Goal: Task Accomplishment & Management: Manage account settings

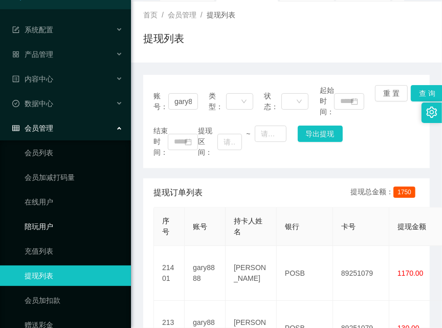
scroll to position [66, 0]
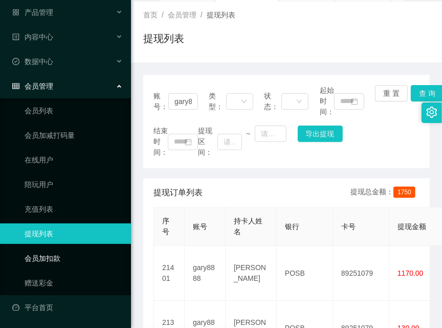
click at [83, 253] on link "会员加扣款" at bounding box center [74, 258] width 98 height 20
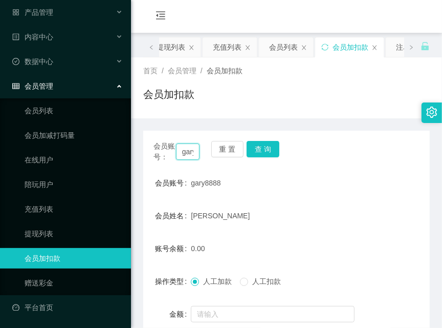
click at [183, 149] on input "gary8888" at bounding box center [188, 151] width 24 height 16
click at [263, 150] on button "查 询" at bounding box center [263, 149] width 33 height 16
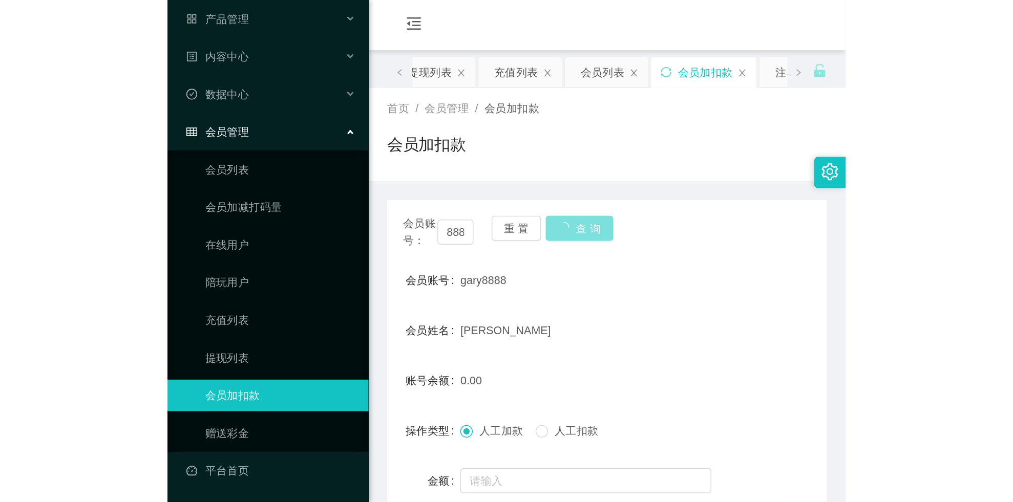
scroll to position [0, 0]
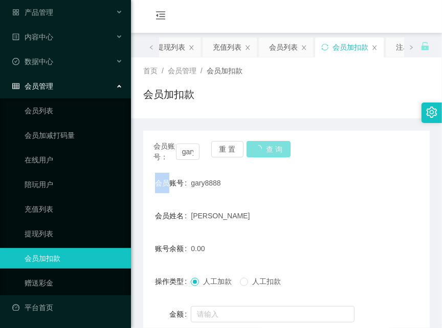
click at [263, 150] on div "会员账号： gary8888 重 置 查 询" at bounding box center [286, 152] width 287 height 22
click at [263, 150] on button "查 询" at bounding box center [263, 149] width 33 height 16
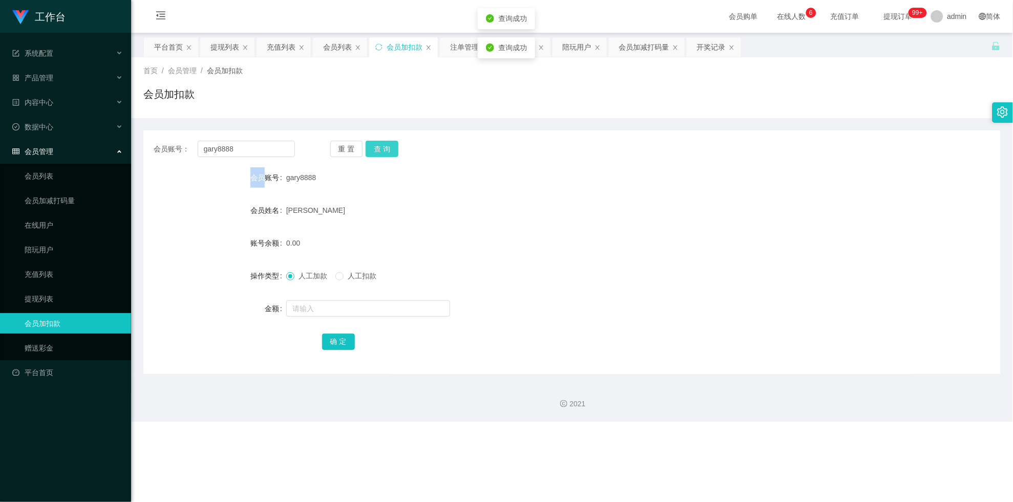
click at [385, 142] on button "查 询" at bounding box center [382, 149] width 33 height 16
click at [385, 142] on div "重 置 查 询" at bounding box center [400, 149] width 141 height 16
click at [383, 311] on input "text" at bounding box center [368, 308] width 164 height 16
type input "1000"
click at [340, 327] on button "确 定" at bounding box center [338, 342] width 33 height 16
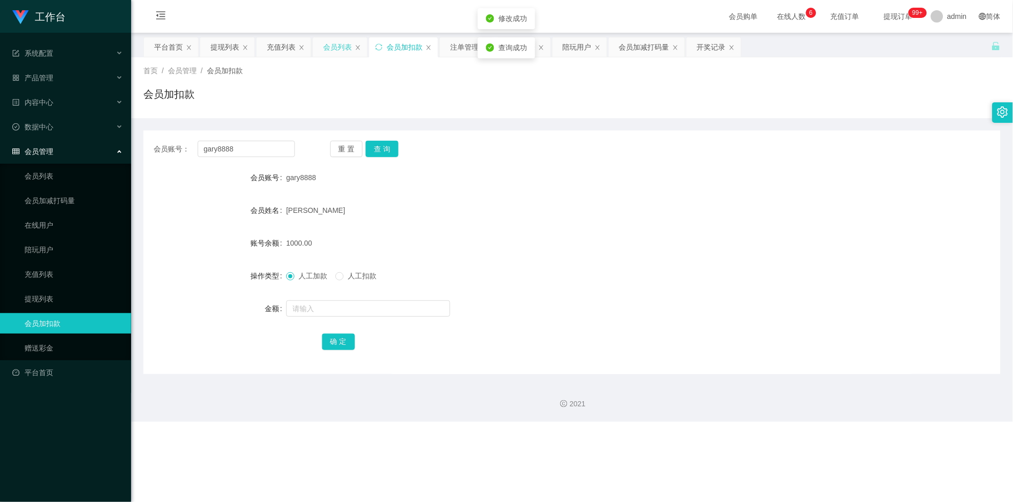
click at [333, 50] on div "会员列表" at bounding box center [337, 46] width 29 height 19
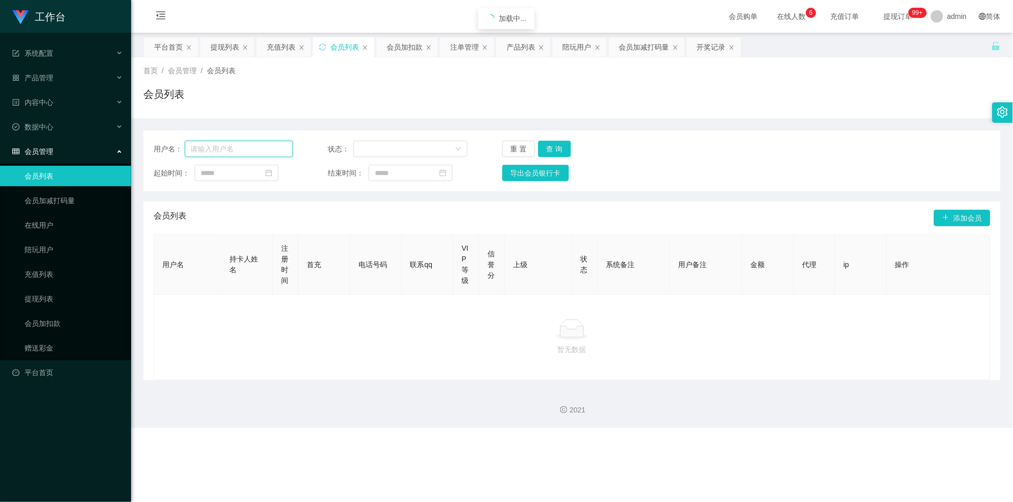
click at [265, 148] on input "text" at bounding box center [239, 149] width 109 height 16
paste input "gary8888"
type input "gary8888"
click at [442, 151] on button "查 询" at bounding box center [554, 149] width 33 height 16
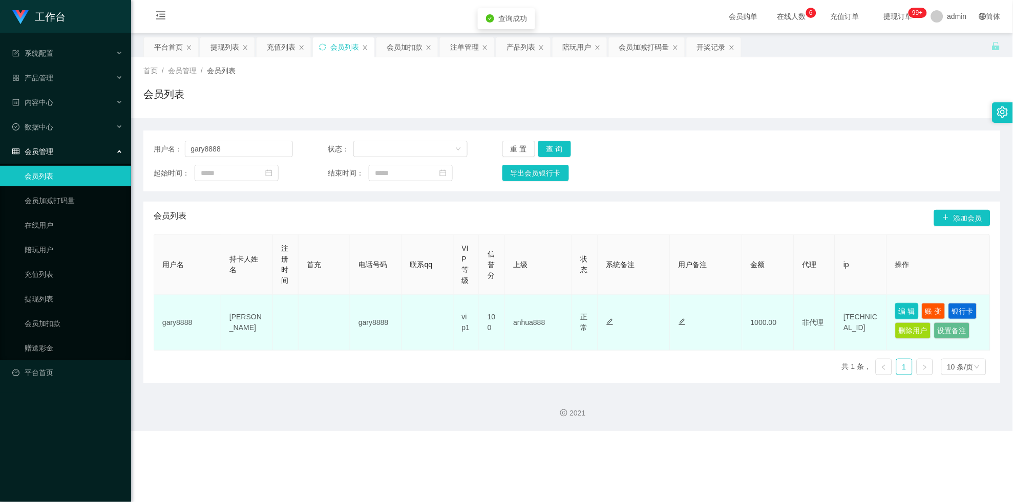
click at [442, 308] on button "编 辑" at bounding box center [907, 311] width 24 height 16
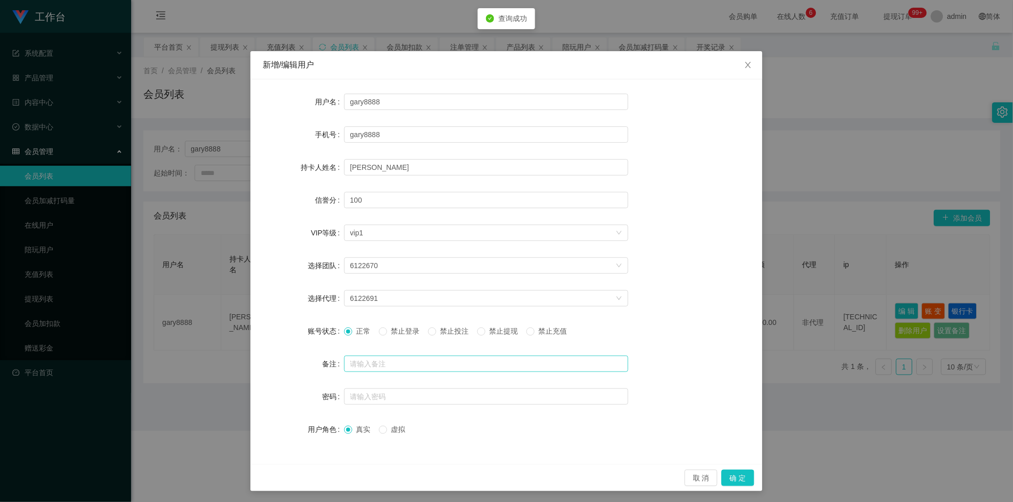
scroll to position [2, 0]
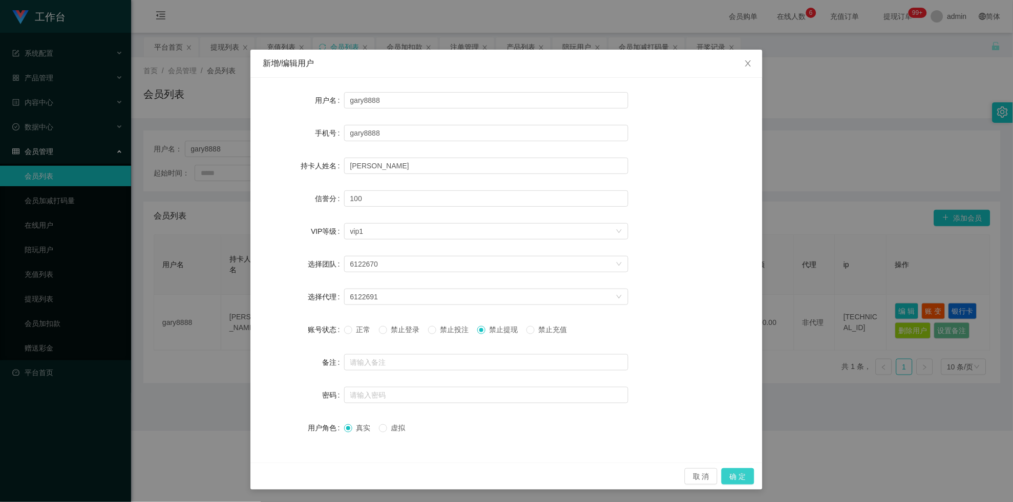
click at [442, 327] on button "确 定" at bounding box center [737, 476] width 33 height 16
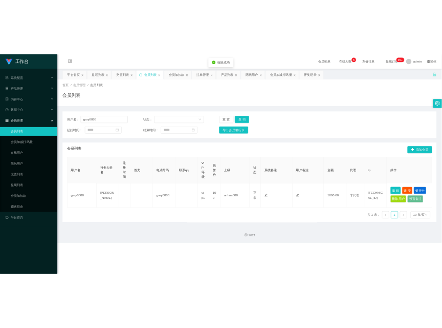
scroll to position [0, 0]
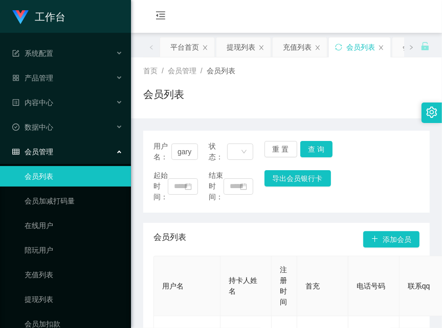
drag, startPoint x: 240, startPoint y: 79, endPoint x: 237, endPoint y: 109, distance: 30.4
click at [240, 79] on div "首页 / 会员管理 / 会员列表 / 会员列表" at bounding box center [286, 88] width 287 height 45
click at [325, 151] on button "查 询" at bounding box center [316, 149] width 33 height 16
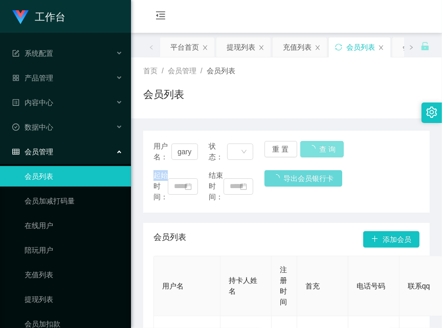
click at [325, 151] on div "用户名： gary8888 状态： 重 置 查 询" at bounding box center [287, 152] width 266 height 22
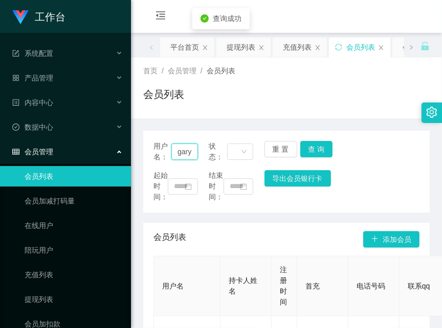
click at [186, 150] on input "gary8888" at bounding box center [184, 151] width 27 height 16
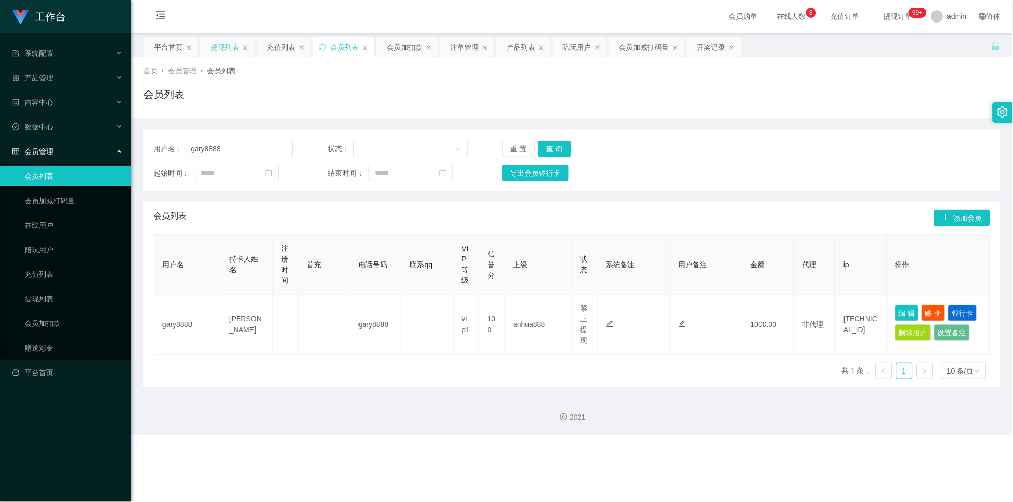
click at [225, 45] on div "提现列表" at bounding box center [224, 46] width 29 height 19
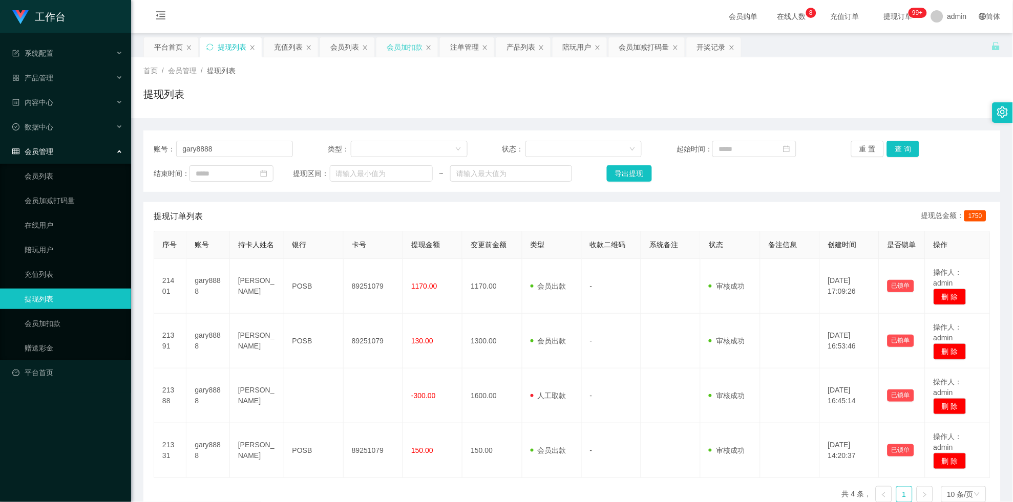
click at [400, 52] on div "会员加扣款" at bounding box center [404, 46] width 36 height 19
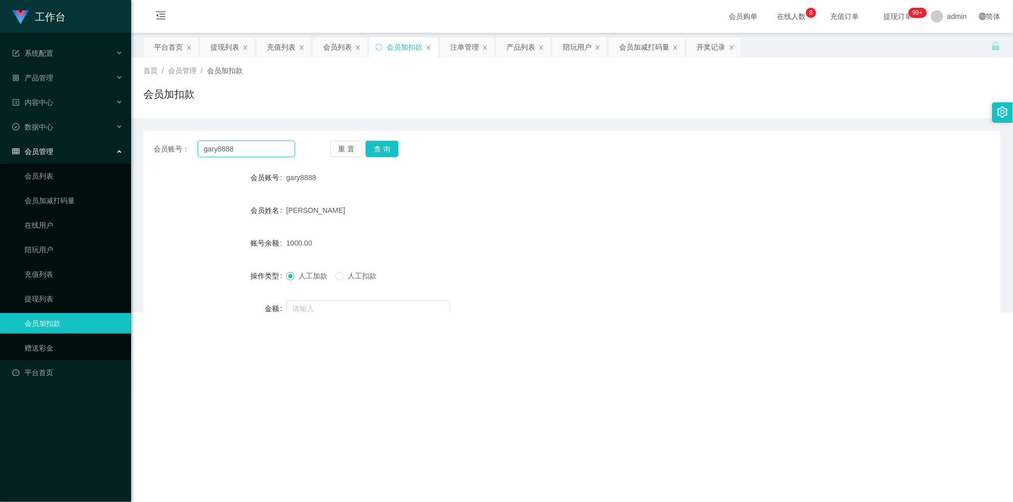
click at [243, 152] on input "gary8888" at bounding box center [246, 149] width 97 height 16
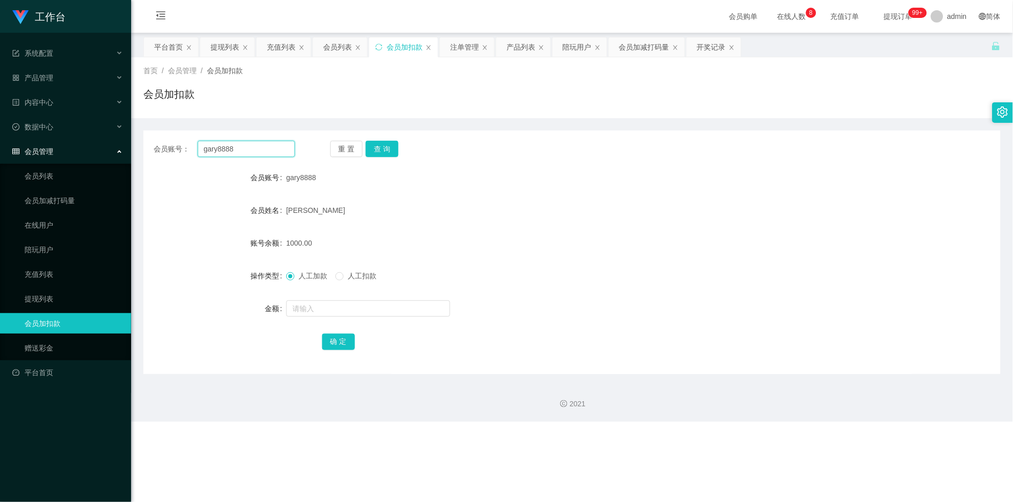
click at [243, 152] on input "gary8888" at bounding box center [246, 149] width 97 height 16
click at [392, 148] on button "查 询" at bounding box center [382, 149] width 33 height 16
click at [392, 148] on div "重 置 查 询" at bounding box center [400, 149] width 141 height 16
click at [392, 148] on button "查 询" at bounding box center [382, 149] width 33 height 16
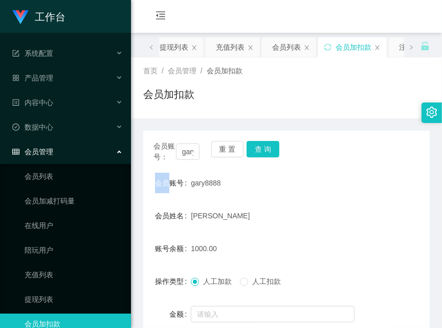
click at [222, 22] on div "会员购单 在线人数 0 1 2 3 4 5 6 7 8 9 0 1 2 3 4 5 6 7 8 9 0 1 2 3 4 5 6 7 8 9 充值订单 提现订单…" at bounding box center [286, 16] width 311 height 33
click at [267, 143] on button "查 询" at bounding box center [263, 149] width 33 height 16
click at [267, 144] on div "会员账号： gary8888 重 置 查 询" at bounding box center [286, 152] width 287 height 22
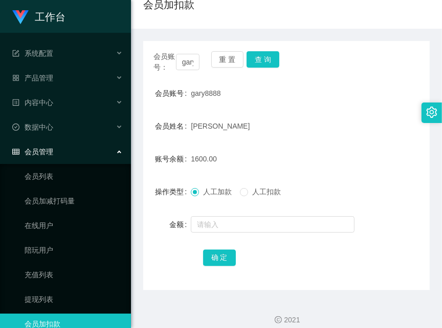
click at [191, 77] on div "会员账号： gary8888 重 置 查 询 会员账号 gary8888 会员姓名 [PERSON_NAME] seng 账号余额 1600.00 操作类型 …" at bounding box center [286, 165] width 287 height 249
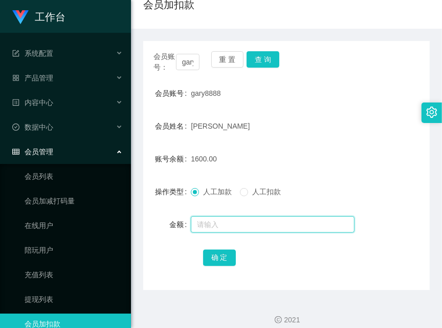
click at [228, 216] on input "text" at bounding box center [273, 224] width 164 height 16
type input "3000"
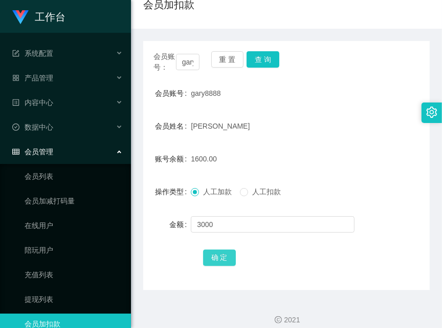
click at [211, 256] on button "确 定" at bounding box center [219, 257] width 33 height 16
click at [161, 68] on span "会员账号：" at bounding box center [165, 62] width 23 height 22
click at [194, 58] on input "gary8888" at bounding box center [188, 62] width 24 height 16
paste input "96360314"
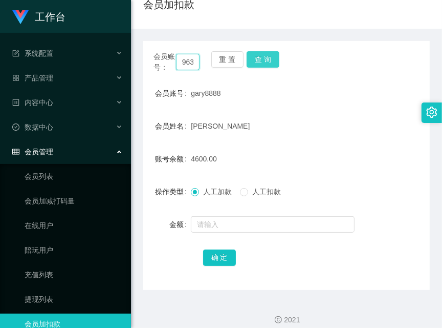
scroll to position [0, 19]
type input "96360314"
click at [255, 56] on button "查 询" at bounding box center [263, 59] width 33 height 16
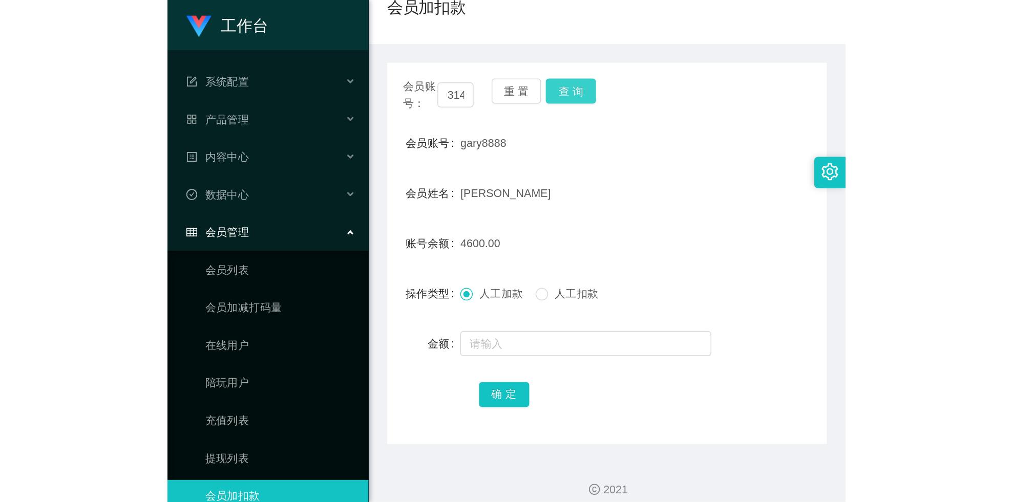
scroll to position [0, 0]
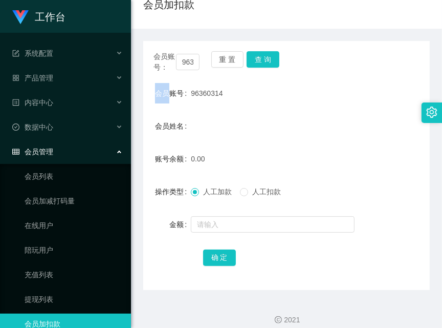
drag, startPoint x: 255, startPoint y: 56, endPoint x: 262, endPoint y: 94, distance: 38.1
click at [256, 56] on div "会员账号： 96360314 重 置 查 询" at bounding box center [286, 62] width 287 height 22
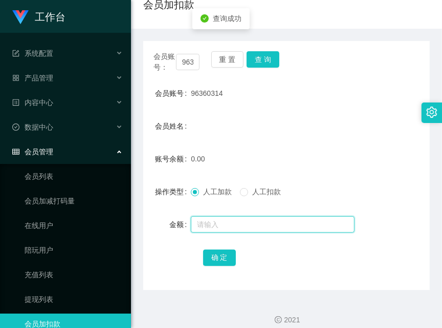
drag, startPoint x: 260, startPoint y: 224, endPoint x: 257, endPoint y: 238, distance: 14.1
click at [260, 224] on input "text" at bounding box center [273, 224] width 164 height 16
type input "100"
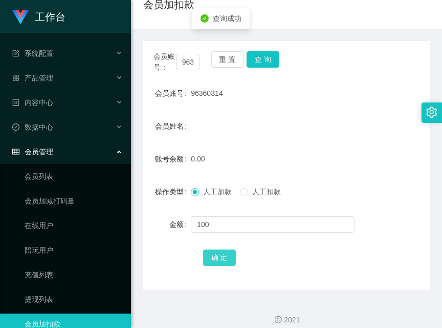
drag, startPoint x: 216, startPoint y: 255, endPoint x: 261, endPoint y: 251, distance: 45.2
click at [216, 255] on button "确 定" at bounding box center [219, 257] width 33 height 16
drag, startPoint x: 210, startPoint y: 31, endPoint x: 215, endPoint y: 28, distance: 6.0
click at [215, 29] on div "会员账号： 96360314 重 置 查 询 会员账号 96360314 会员姓名 账号余额 100.00 操作类型 人工加款 人工扣款 金额 确 定" at bounding box center [286, 159] width 287 height 261
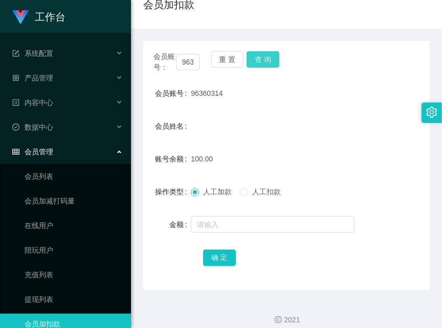
click at [263, 56] on button "查 询" at bounding box center [263, 59] width 33 height 16
click at [263, 56] on div "会员账号： 96360314 重 置 查 询" at bounding box center [286, 62] width 287 height 22
click at [237, 74] on div "会员账号： 96360314 重 置 查 询 会员账号 96360314 会员姓名 账号余额 50.00 操作类型 人工加款 人工扣款 金额 确 定" at bounding box center [286, 165] width 287 height 249
click at [261, 60] on button "查 询" at bounding box center [263, 59] width 33 height 16
click at [261, 60] on div "会员账号： 96360314 重 置 查 询" at bounding box center [286, 62] width 287 height 22
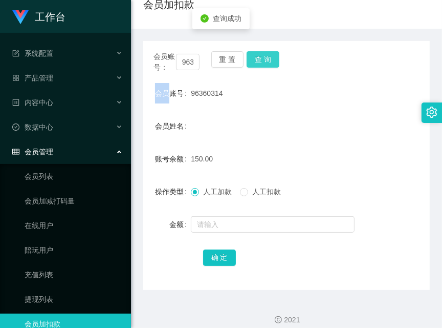
click at [261, 60] on button "查 询" at bounding box center [263, 59] width 33 height 16
drag, startPoint x: 227, startPoint y: 19, endPoint x: 249, endPoint y: 38, distance: 29.0
click at [227, 19] on div "会员加扣款" at bounding box center [286, 9] width 287 height 24
click at [263, 54] on button "查 询" at bounding box center [263, 59] width 33 height 16
click at [263, 54] on div "会员账号： 96360314 重 置 查 询" at bounding box center [286, 62] width 287 height 22
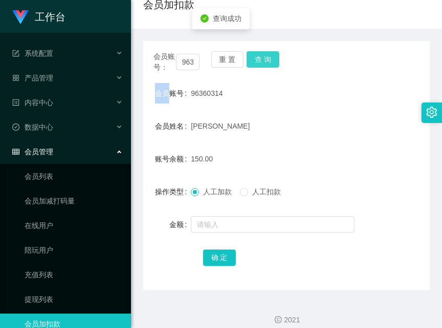
click at [263, 54] on button "查 询" at bounding box center [263, 59] width 33 height 16
click at [263, 54] on div "会员账号： 96360314 重 置 查 询" at bounding box center [286, 62] width 287 height 22
drag, startPoint x: 223, startPoint y: 19, endPoint x: 300, endPoint y: 55, distance: 85.7
click at [262, 72] on div "会员账号： 96360314 重 置 查 询" at bounding box center [286, 62] width 287 height 22
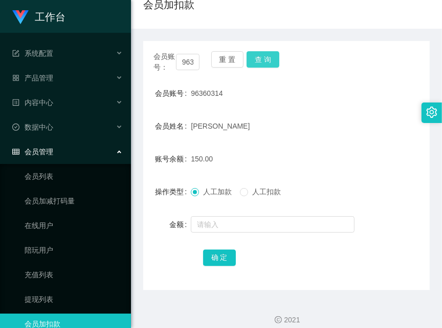
click at [264, 66] on button "查 询" at bounding box center [263, 59] width 33 height 16
click at [264, 66] on div "会员账号： 96360314 重 置 查 询" at bounding box center [286, 62] width 287 height 22
click at [186, 65] on input "96360314" at bounding box center [188, 62] width 24 height 16
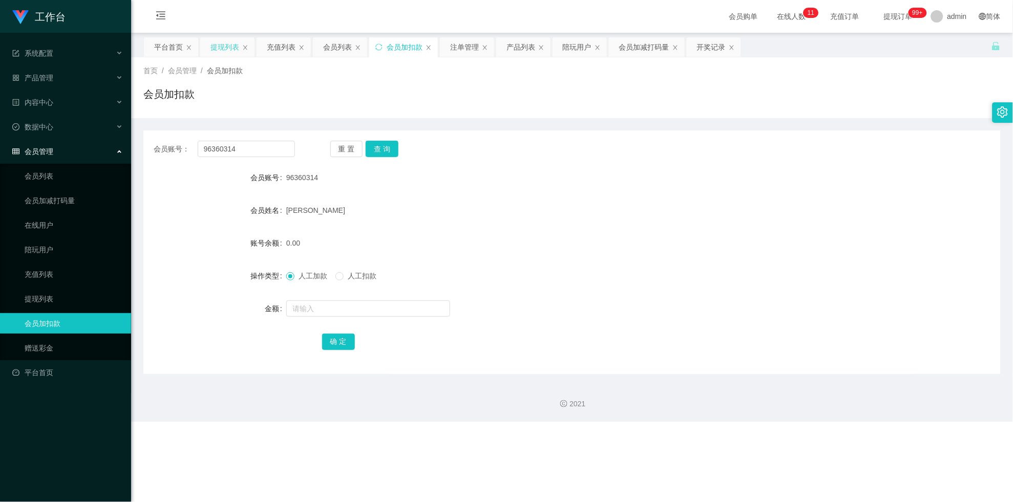
click at [218, 46] on div "提现列表" at bounding box center [224, 46] width 29 height 19
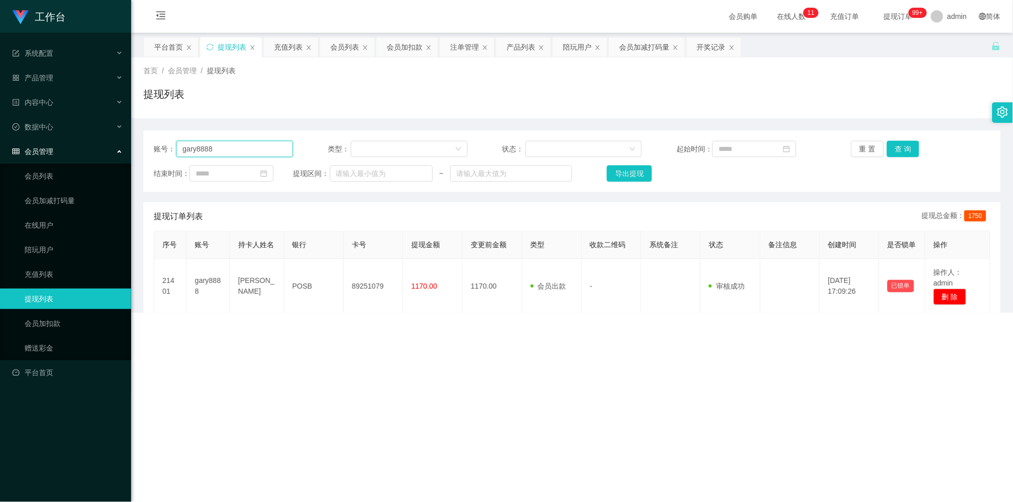
click at [260, 142] on input "gary8888" at bounding box center [234, 149] width 117 height 16
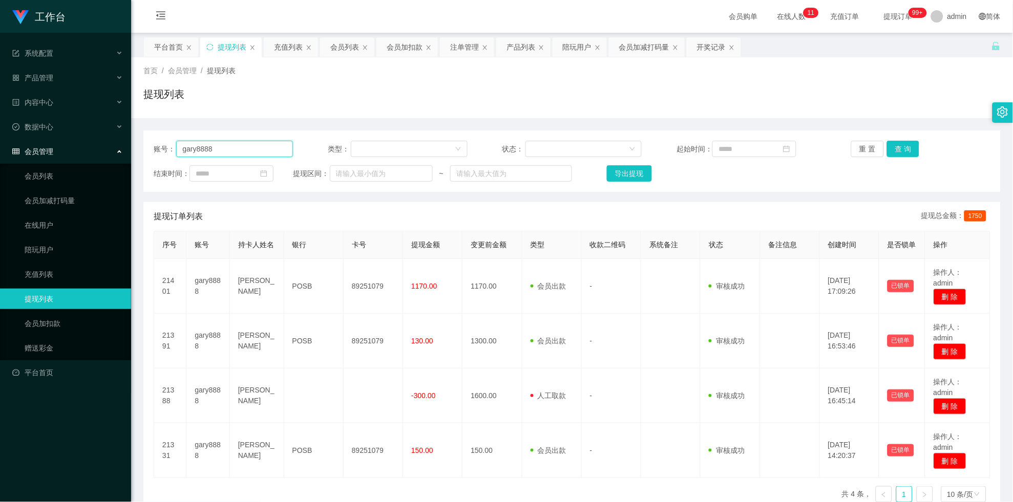
click at [260, 142] on input "gary8888" at bounding box center [234, 149] width 117 height 16
paste input "96360314"
type input "96360314"
click at [442, 147] on button "查 询" at bounding box center [903, 149] width 33 height 16
click at [442, 147] on div "重 置 查 询" at bounding box center [920, 149] width 139 height 16
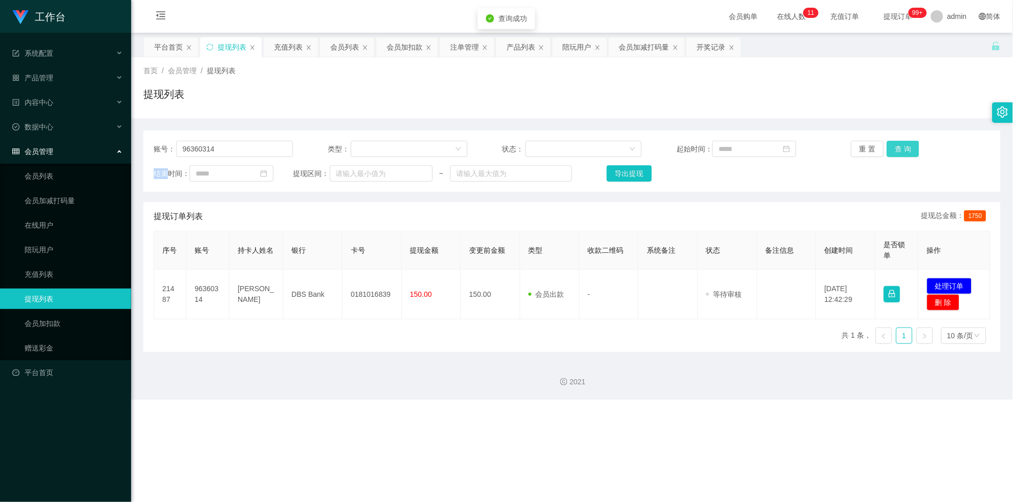
click at [442, 147] on button "查 询" at bounding box center [903, 149] width 33 height 16
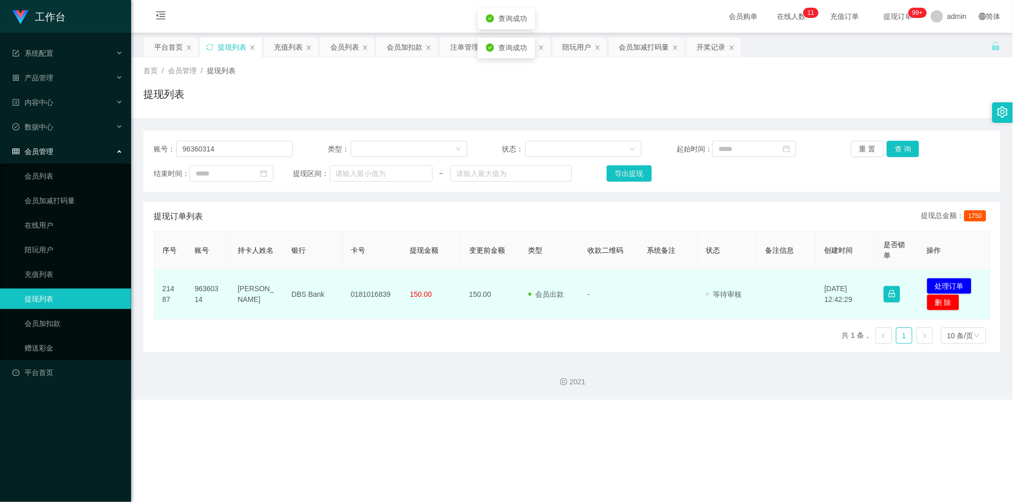
click at [365, 283] on td "0181016839" at bounding box center [371, 295] width 59 height 50
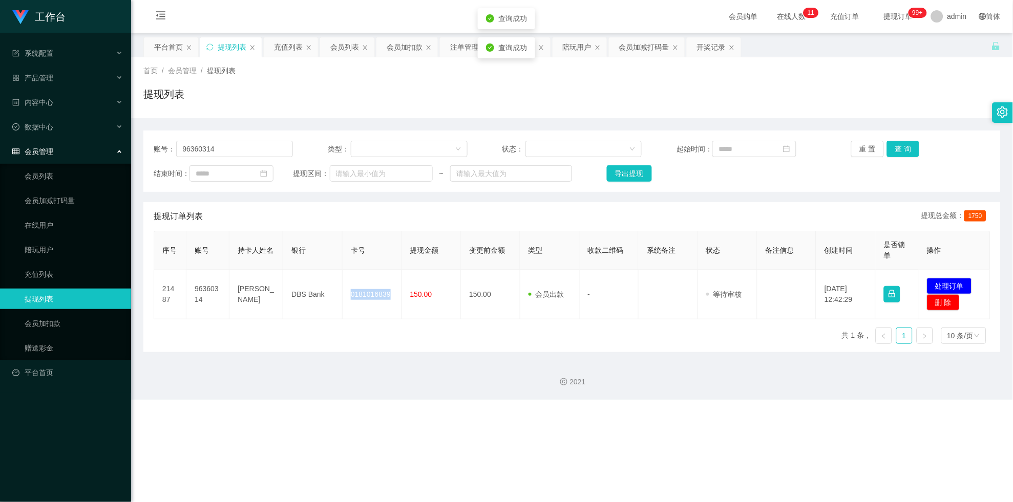
drag, startPoint x: 365, startPoint y: 283, endPoint x: 670, endPoint y: 259, distance: 306.0
click at [365, 282] on td "0181016839" at bounding box center [371, 295] width 59 height 50
copy td "0181016839"
click at [442, 283] on button "处理订单" at bounding box center [949, 286] width 45 height 16
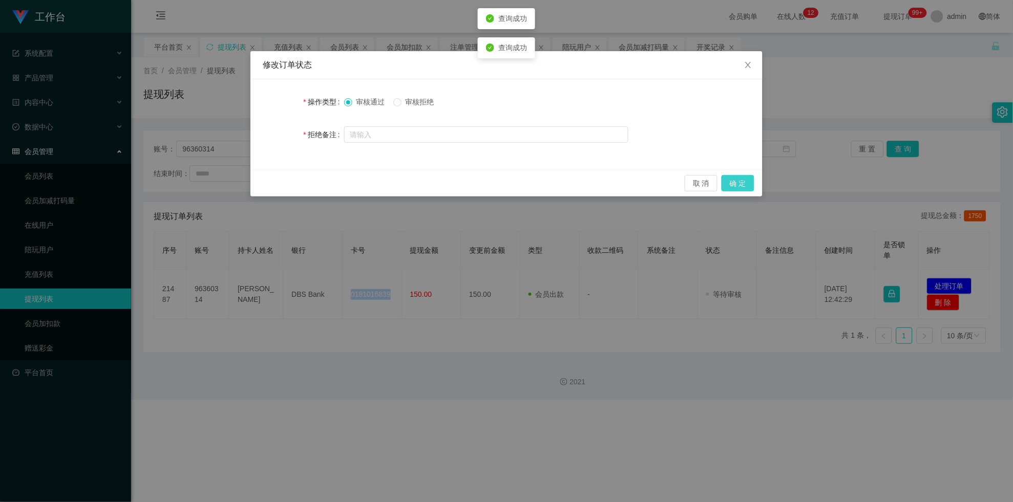
drag, startPoint x: 734, startPoint y: 182, endPoint x: 842, endPoint y: 104, distance: 133.1
click at [442, 180] on button "确 定" at bounding box center [737, 183] width 33 height 16
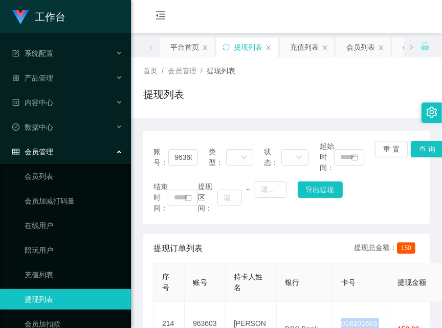
click at [250, 80] on div "首页 / 会员管理 / 提现列表 / 提现列表" at bounding box center [286, 88] width 287 height 45
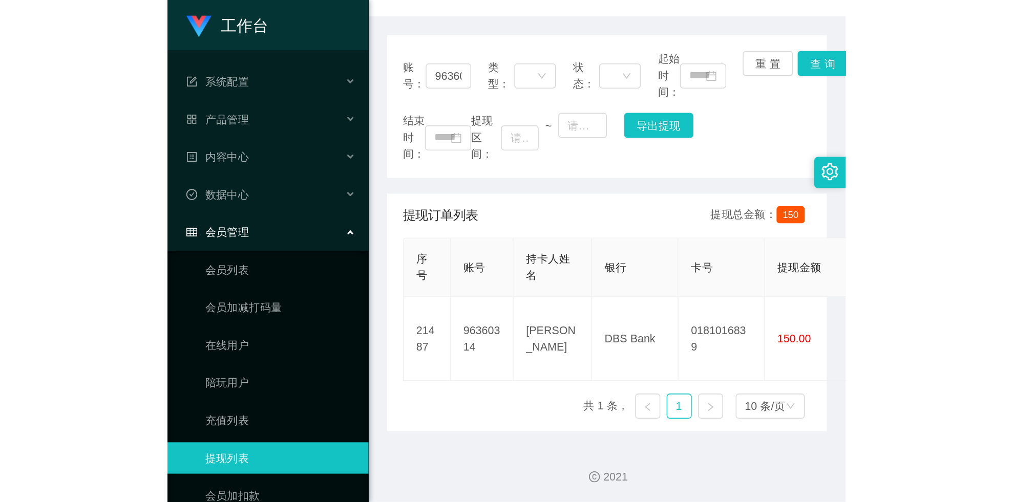
scroll to position [109, 0]
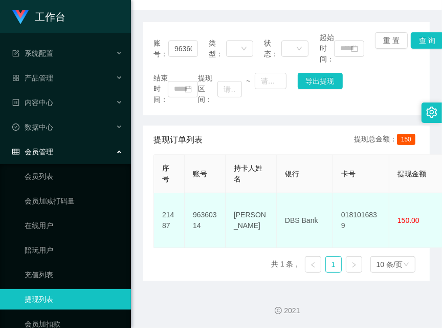
click at [313, 207] on td "DBS Bank" at bounding box center [305, 220] width 56 height 55
copy td "DBS Bank"
click at [313, 207] on td "DBS Bank" at bounding box center [305, 220] width 56 height 55
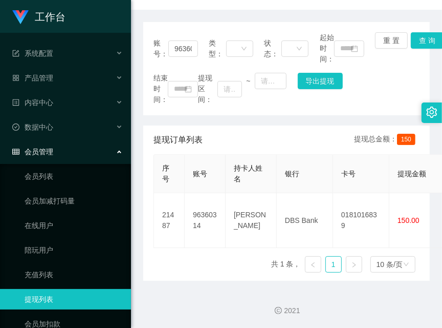
drag, startPoint x: 293, startPoint y: 14, endPoint x: 293, endPoint y: 20, distance: 6.1
click at [293, 14] on div "账号： 96360314 类型： 状态： 起始时间： 重 置 查 询 结束时间： 提现区间： ~ 导出提现 提现订单列表 提现总金额： 150 序号 账号 持…" at bounding box center [286, 145] width 287 height 271
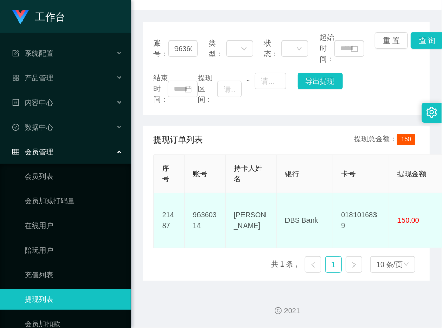
click at [255, 205] on td "[PERSON_NAME]" at bounding box center [251, 220] width 51 height 55
copy td "[PERSON_NAME]"
click at [255, 205] on td "[PERSON_NAME]" at bounding box center [251, 220] width 51 height 55
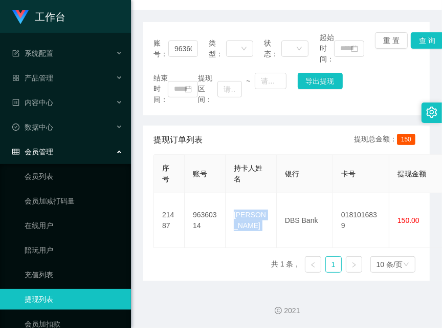
click at [192, 29] on div "账号： 96360314 类型： 状态： 起始时间： 重 置 查 询 结束时间： 提现区间： ~ 导出提现" at bounding box center [286, 68] width 287 height 93
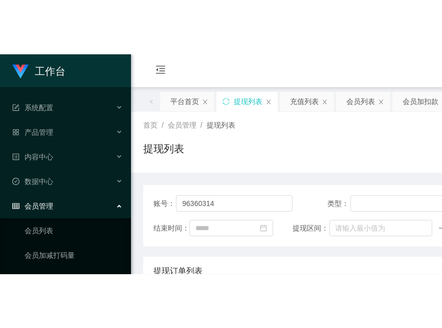
scroll to position [0, 0]
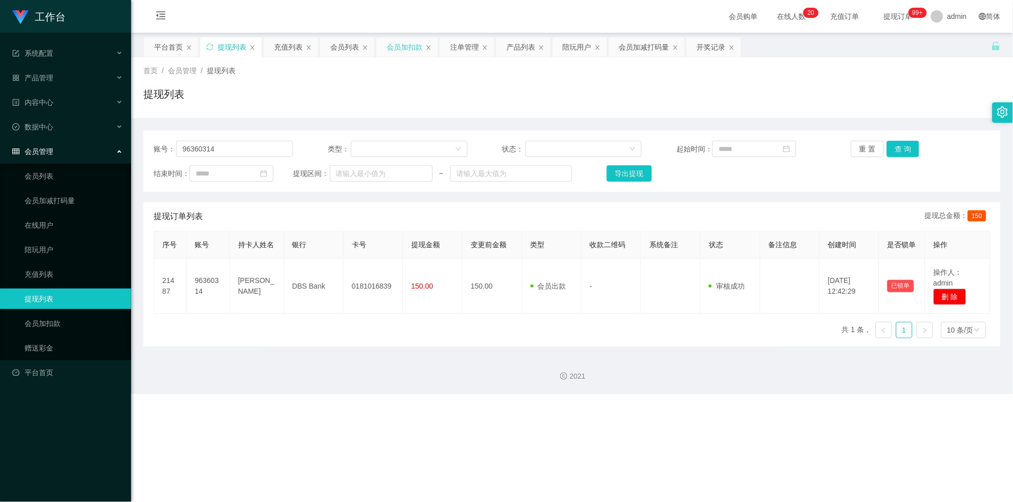
click at [398, 45] on div "会员加扣款" at bounding box center [404, 46] width 36 height 19
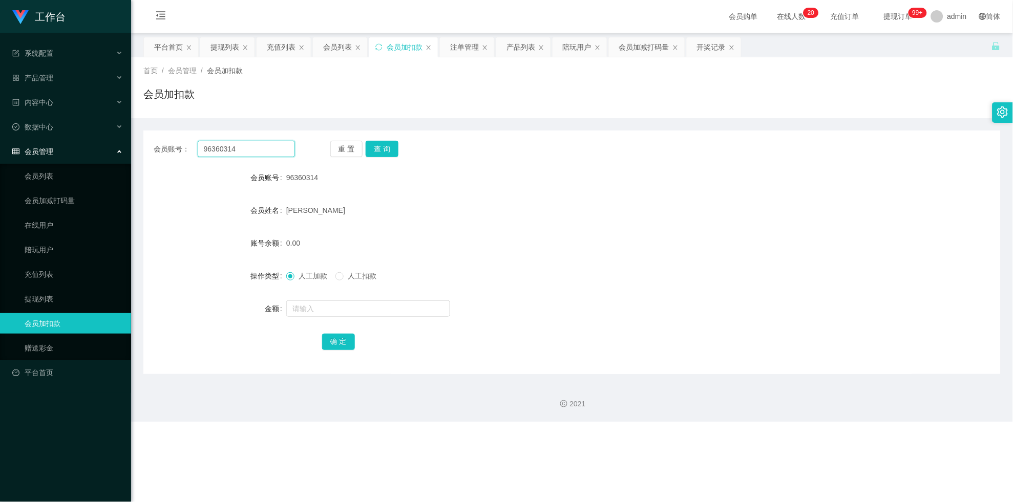
click at [209, 142] on input "96360314" at bounding box center [246, 149] width 97 height 16
drag, startPoint x: 209, startPoint y: 142, endPoint x: 256, endPoint y: 137, distance: 47.4
click at [209, 142] on input "96360314" at bounding box center [246, 149] width 97 height 16
paste input "Asung92"
type input "Asung92"
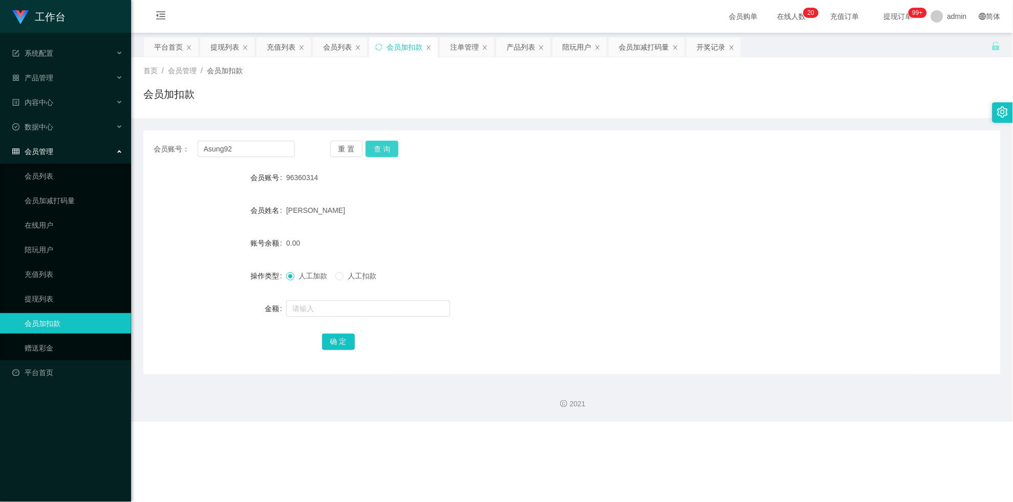
click at [377, 145] on button "查 询" at bounding box center [382, 149] width 33 height 16
click at [377, 145] on div "重 置 查 询" at bounding box center [400, 149] width 141 height 16
click at [347, 307] on input "text" at bounding box center [368, 308] width 164 height 16
type input "100"
click at [339, 327] on button "确 定" at bounding box center [338, 342] width 33 height 16
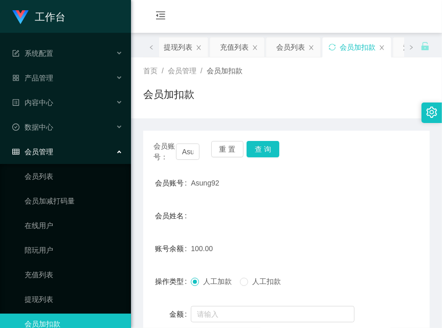
drag, startPoint x: 229, startPoint y: 11, endPoint x: 240, endPoint y: 23, distance: 16.0
click at [229, 11] on div "会员购单 在线人数 0 1 2 3 4 5 6 7 8 9 0 1 2 3 4 5 6 7 8 9 0 1 2 3 4 5 6 7 8 9 0 1 2 3 4…" at bounding box center [286, 16] width 311 height 33
click at [260, 144] on button "查 询" at bounding box center [263, 149] width 33 height 16
click at [260, 144] on div "会员账号： Asung92 重 置 查 询" at bounding box center [286, 152] width 287 height 22
click at [260, 144] on button "查 询" at bounding box center [263, 149] width 33 height 16
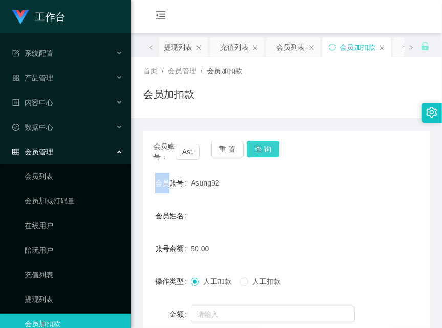
click at [270, 148] on button "查 询" at bounding box center [263, 149] width 33 height 16
click at [270, 148] on div "会员账号： Asung92 重 置 查 询" at bounding box center [286, 152] width 287 height 22
click at [270, 148] on button "查 询" at bounding box center [263, 149] width 33 height 16
click at [216, 23] on div "会员购单 在线人数 0 1 2 3 4 5 6 7 8 9 0 1 2 3 4 5 6 7 8 9 0 1 2 3 4 5 6 7 8 9 0 1 2 3 4…" at bounding box center [286, 16] width 311 height 33
click at [257, 148] on button "查 询" at bounding box center [263, 149] width 33 height 16
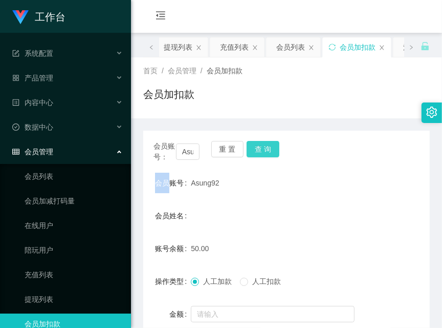
click at [257, 148] on div "会员账号： Asung92 重 置 查 询" at bounding box center [286, 152] width 287 height 22
click at [280, 2] on div "会员购单 在线人数 0 1 2 3 4 5 6 7 8 9 0 1 2 3 4 5 6 7 8 9 0 1 2 3 4 5 6 7 8 9 0 1 2 3 4…" at bounding box center [286, 16] width 311 height 33
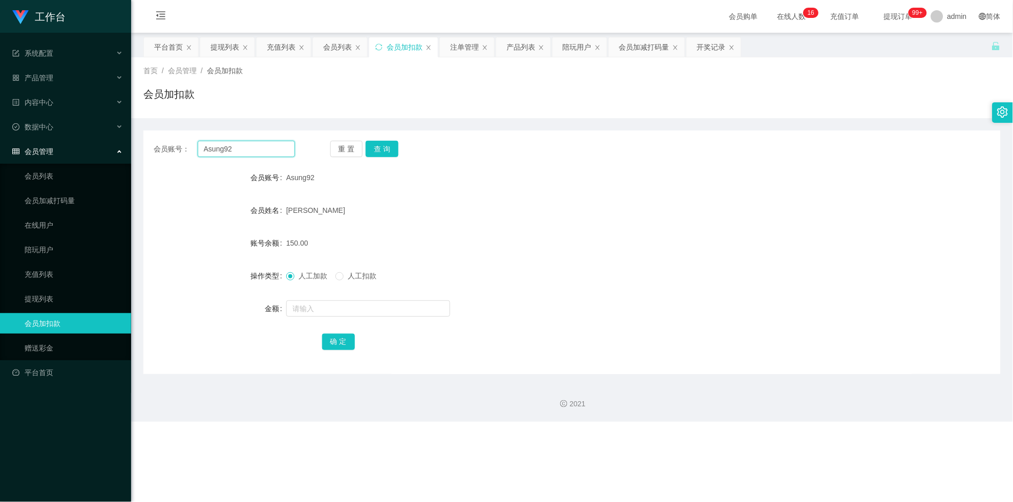
click at [240, 148] on input "Asung92" at bounding box center [246, 149] width 97 height 16
click at [218, 45] on div "提现列表" at bounding box center [224, 46] width 29 height 19
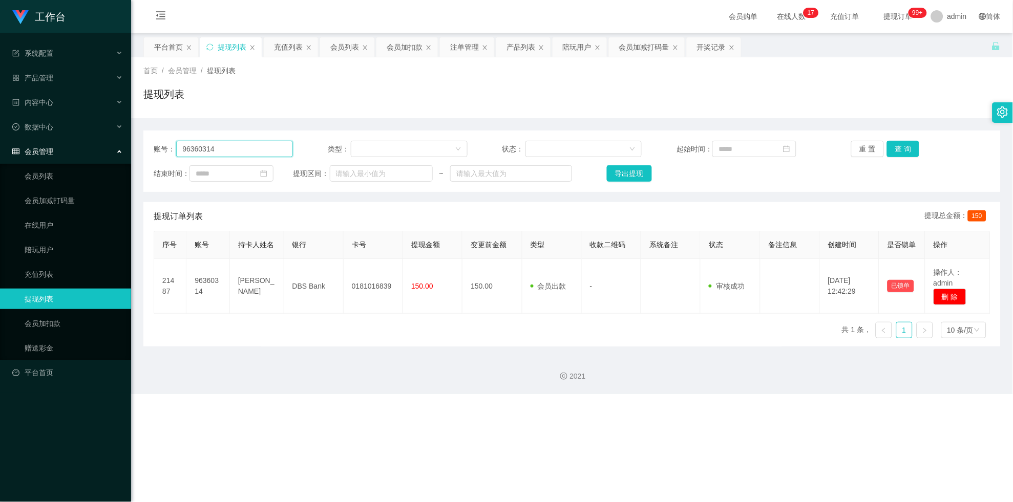
click at [220, 149] on input "96360314" at bounding box center [234, 149] width 117 height 16
paste input "Asung92"
type input "Asung92"
click at [442, 148] on button "查 询" at bounding box center [903, 149] width 33 height 16
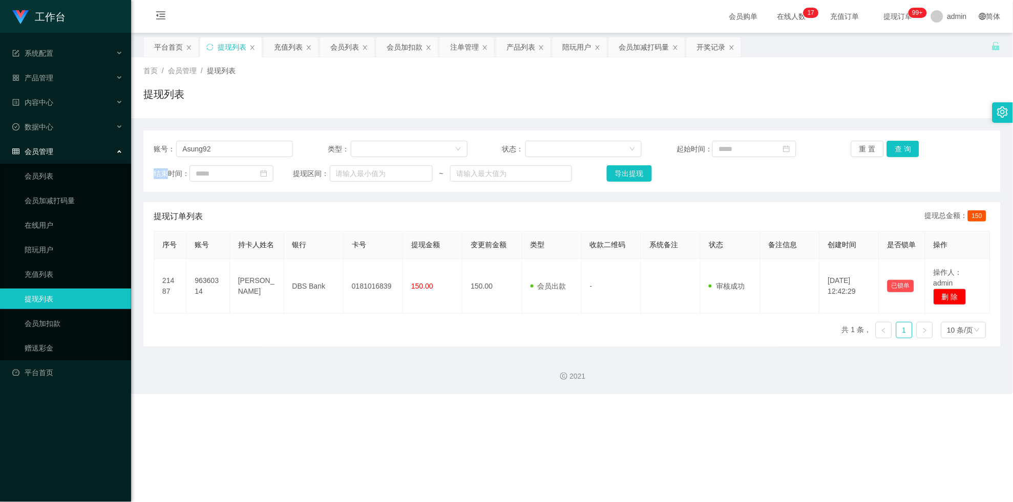
drag, startPoint x: 905, startPoint y: 148, endPoint x: 847, endPoint y: 176, distance: 64.6
click at [442, 148] on div "重 置 查 询" at bounding box center [920, 149] width 139 height 16
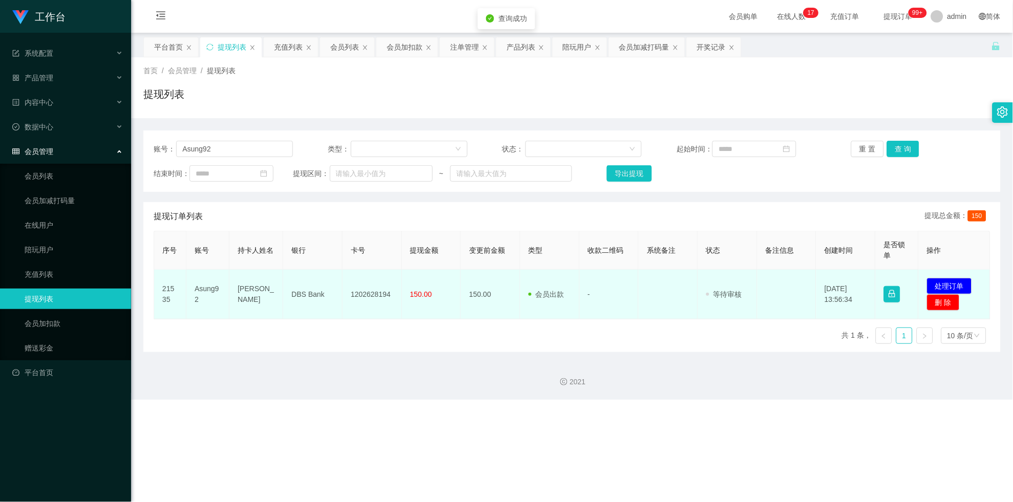
click at [353, 280] on td "1202628194" at bounding box center [371, 295] width 59 height 50
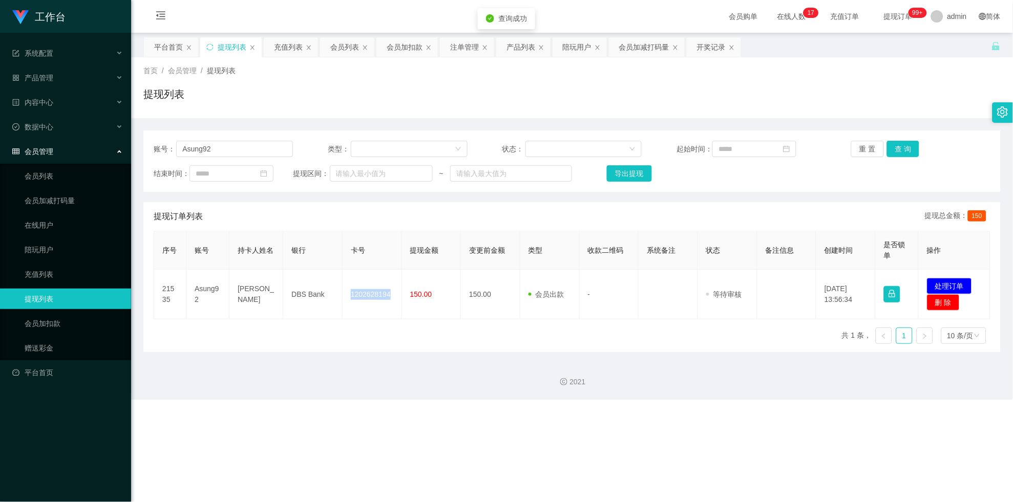
drag, startPoint x: 353, startPoint y: 280, endPoint x: 629, endPoint y: 265, distance: 276.9
click at [371, 275] on td "1202628194" at bounding box center [371, 295] width 59 height 50
copy td "1202628194"
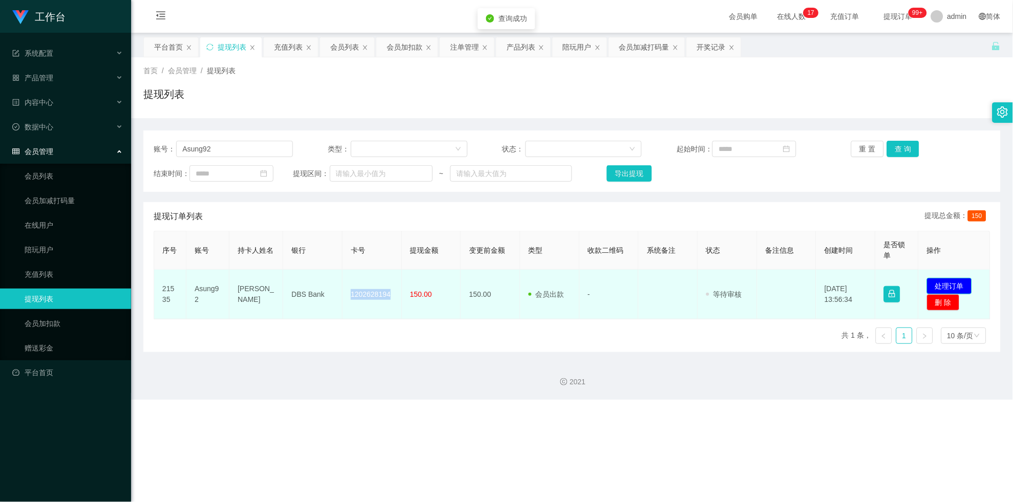
click at [442, 283] on button "处理订单" at bounding box center [949, 286] width 45 height 16
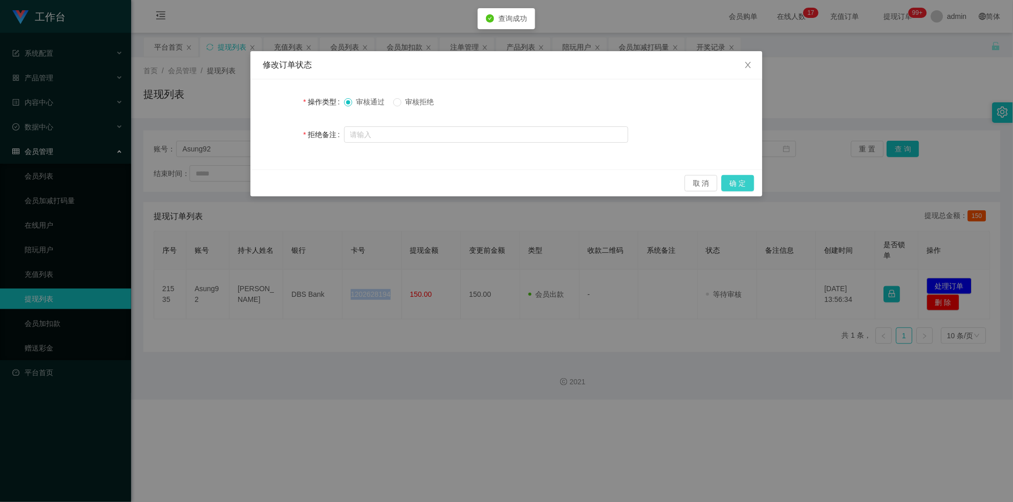
click at [442, 182] on button "确 定" at bounding box center [737, 183] width 33 height 16
